Goal: Task Accomplishment & Management: Manage account settings

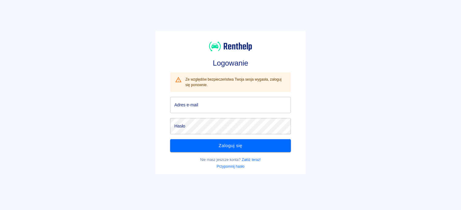
click at [207, 100] on input "Adres e-mail" at bounding box center [230, 105] width 121 height 16
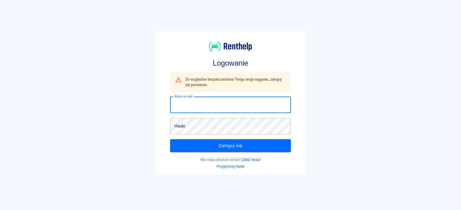
click at [207, 100] on input "Adres e-mail" at bounding box center [230, 105] width 121 height 16
click at [207, 107] on input "Adres e-mail" at bounding box center [230, 105] width 121 height 16
type input "[EMAIL_ADDRESS][DOMAIN_NAME]"
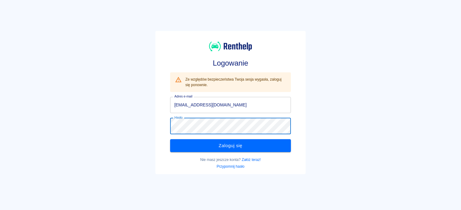
click button "Zaloguj się" at bounding box center [230, 145] width 121 height 13
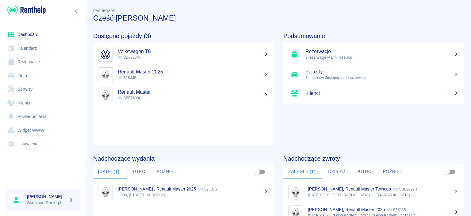
click at [48, 60] on link "Rezerwacje" at bounding box center [43, 62] width 76 height 14
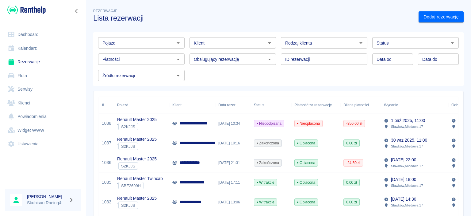
click at [339, 124] on div "Nieopłacona" at bounding box center [315, 124] width 49 height 20
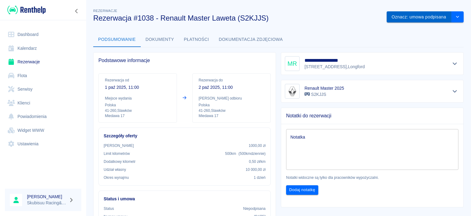
click at [438, 17] on button "Oznacz: umowa podpisana" at bounding box center [419, 16] width 65 height 11
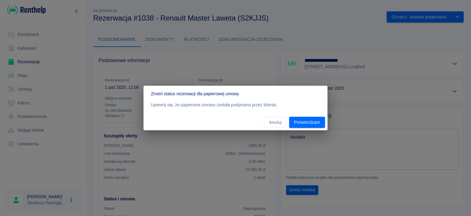
click at [330, 120] on div "Zmień status rezerwacji dla papierowej umowy Upewnij się, że papierowa umowa zo…" at bounding box center [235, 108] width 471 height 216
click at [328, 122] on div "Zmień status rezerwacji dla papierowej umowy Upewnij się, że papierowa umowa zo…" at bounding box center [235, 108] width 471 height 216
click at [323, 123] on button "Potwierdzam" at bounding box center [307, 122] width 36 height 11
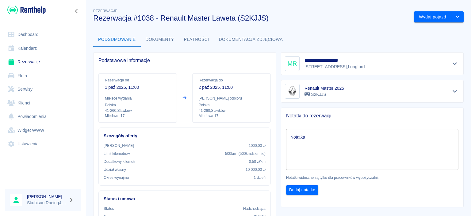
click at [166, 48] on div "Podstawowe informacje Rezerwacja od [DATE] 11:00 Miejsce wydania Polska 41-260 …" at bounding box center [182, 179] width 188 height 265
click at [165, 44] on button "Dokumenty" at bounding box center [160, 39] width 38 height 15
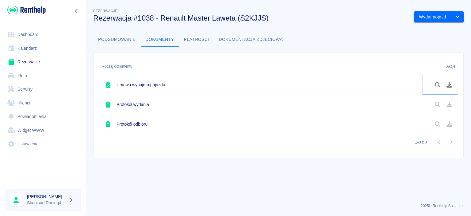
click at [449, 87] on icon "Pobierz dokument" at bounding box center [450, 85] width 6 height 6
